Goal: Check status

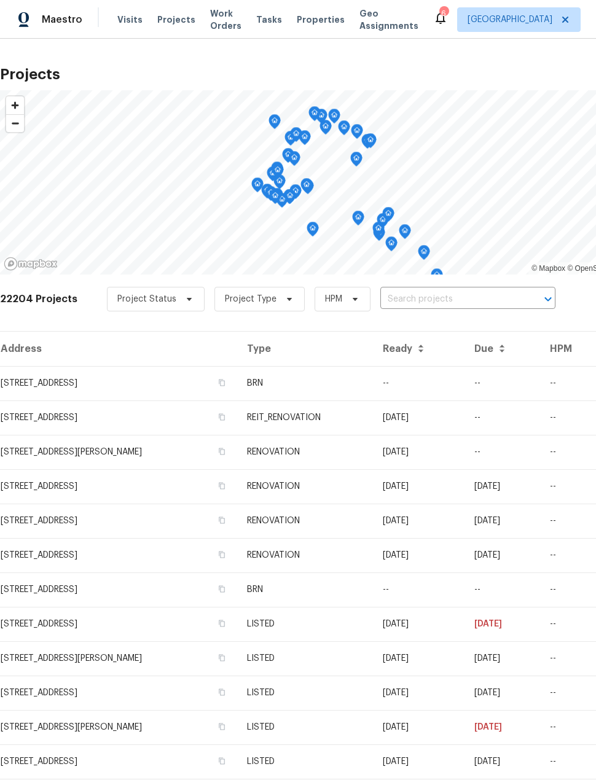
click at [413, 309] on input "text" at bounding box center [450, 299] width 141 height 19
type input "27011"
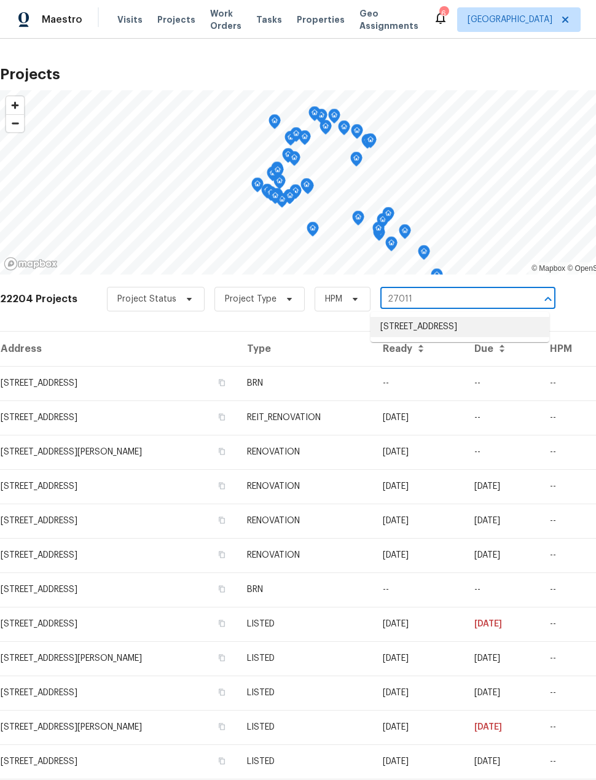
click at [520, 337] on li "[STREET_ADDRESS]" at bounding box center [460, 327] width 179 height 20
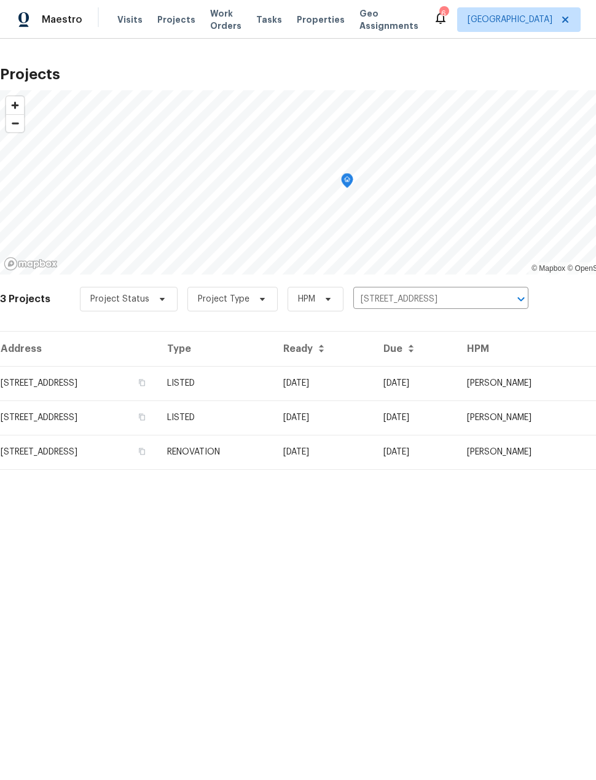
click at [53, 395] on td "[STREET_ADDRESS]" at bounding box center [78, 383] width 157 height 34
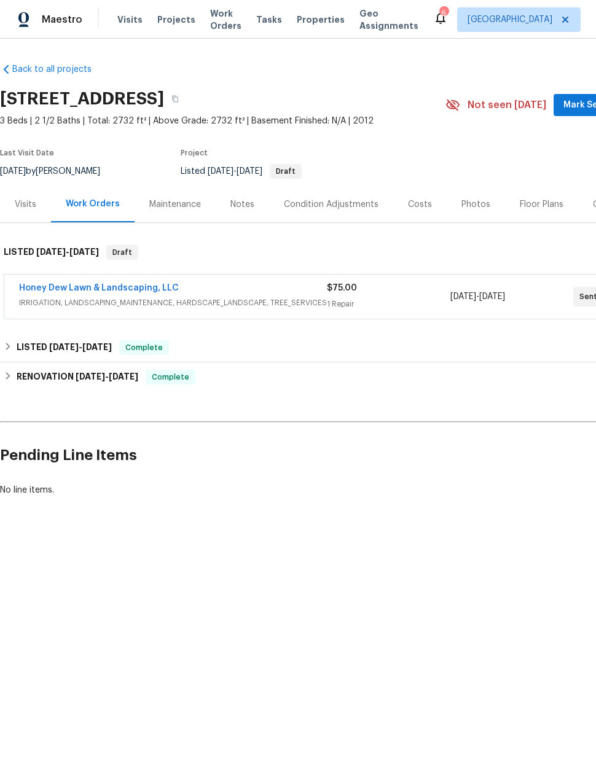
click at [23, 200] on div "Visits" at bounding box center [26, 204] width 22 height 12
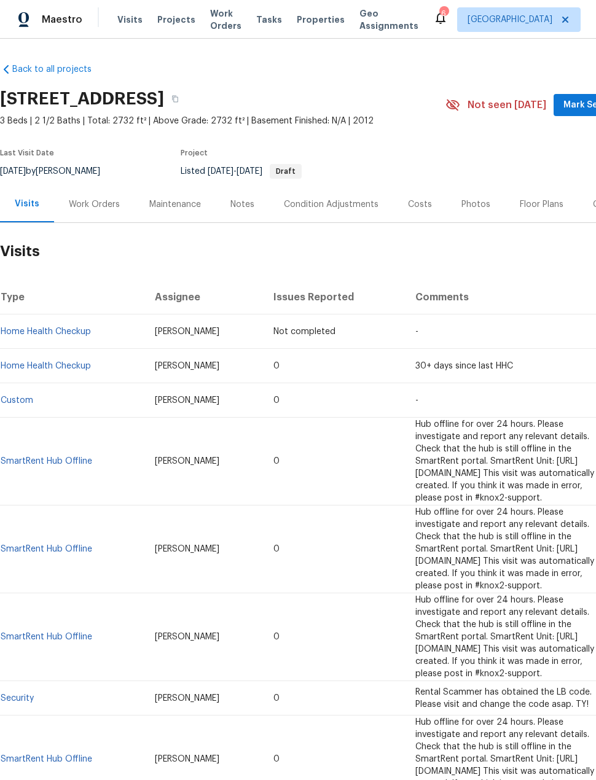
click at [31, 369] on link "Home Health Checkup" at bounding box center [46, 366] width 90 height 9
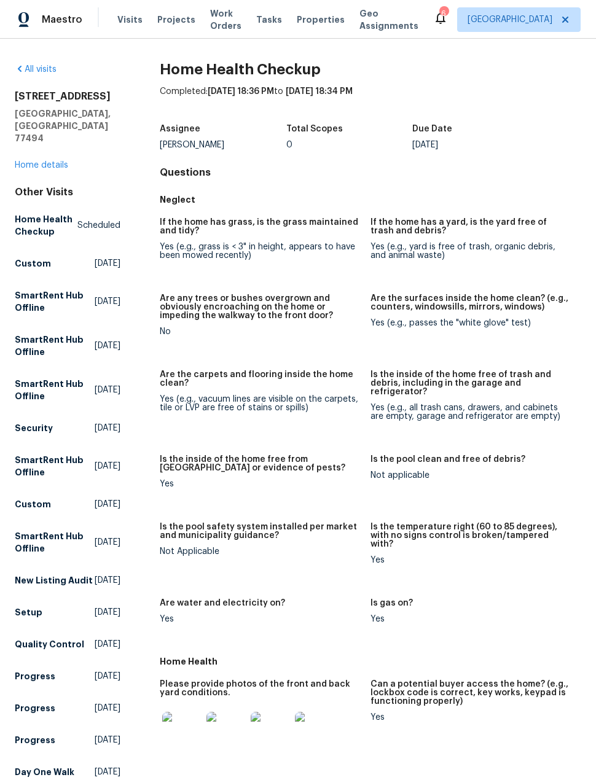
click at [325, 723] on img at bounding box center [314, 731] width 39 height 39
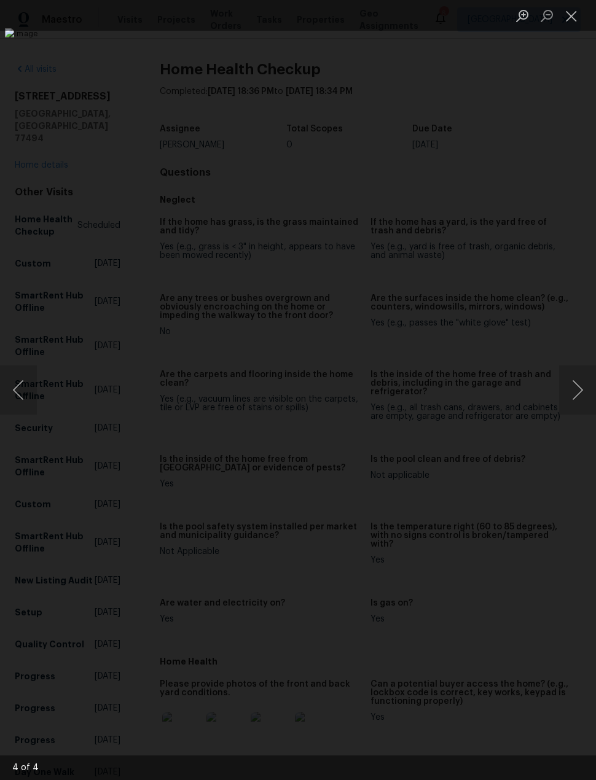
click at [465, 445] on img "Lightbox" at bounding box center [281, 390] width 553 height 724
